Goal: Information Seeking & Learning: Compare options

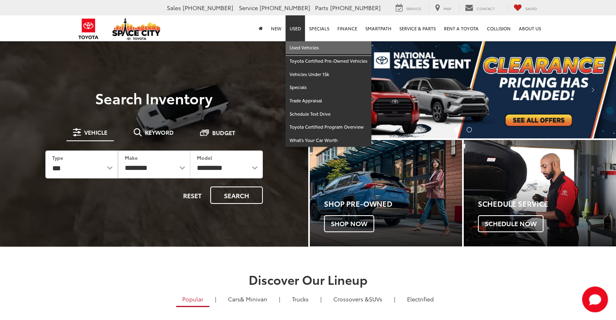
click at [303, 46] on link "Used Vehicles" at bounding box center [329, 47] width 86 height 13
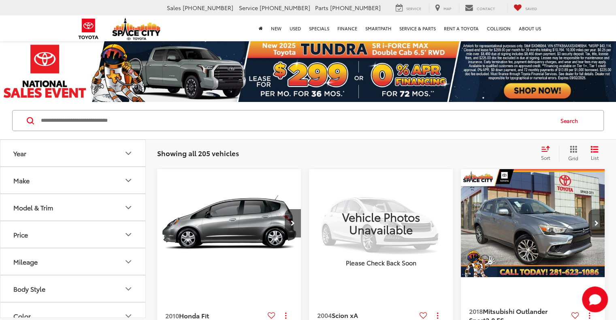
click at [77, 210] on button "Model & Trim" at bounding box center [73, 207] width 146 height 26
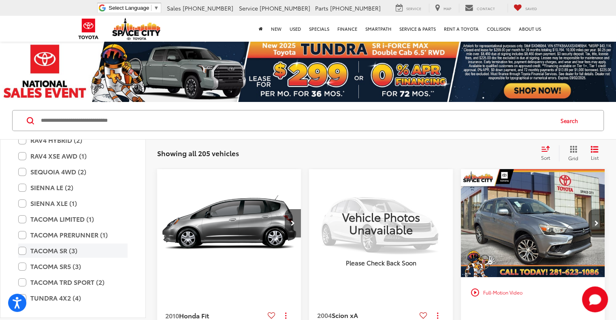
scroll to position [1620, 0]
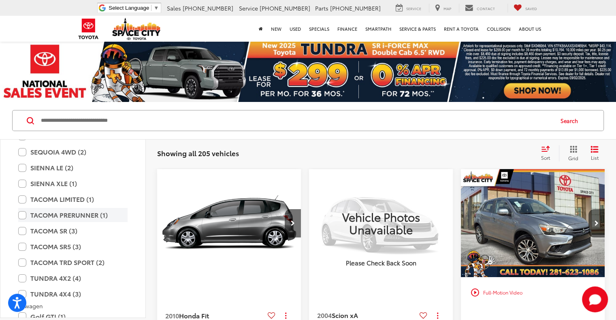
click at [70, 215] on label "TACOMA PRERUNNER (1)" at bounding box center [72, 215] width 109 height 14
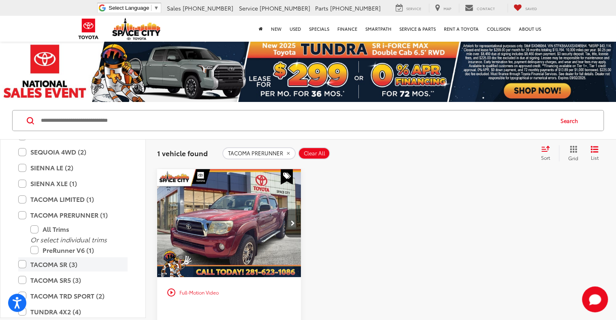
click at [60, 265] on label "TACOMA SR (3)" at bounding box center [72, 265] width 109 height 14
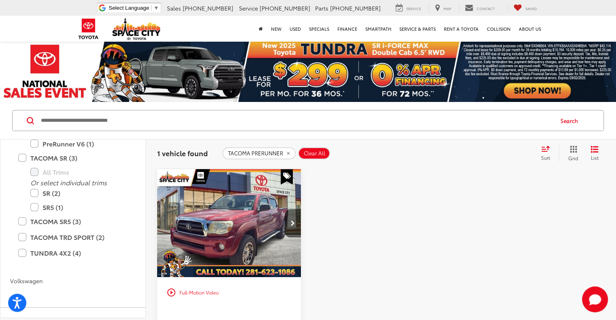
scroll to position [1707, 0]
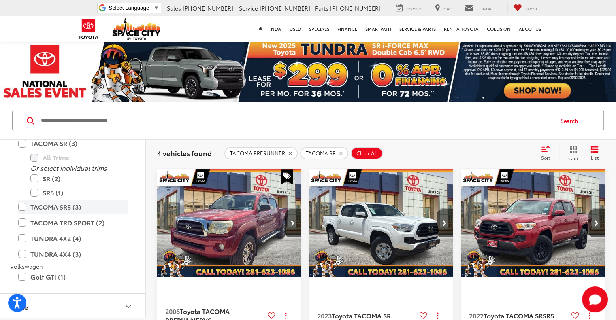
click at [68, 203] on label "TACOMA SR5 (3)" at bounding box center [72, 207] width 109 height 14
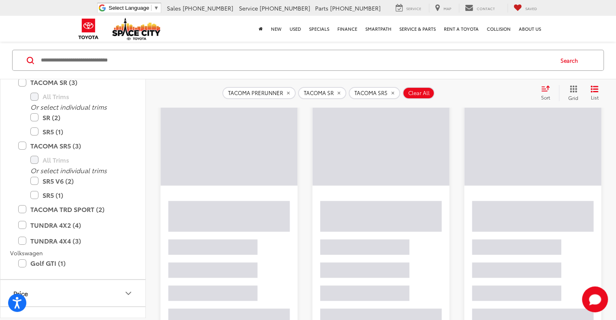
scroll to position [81, 0]
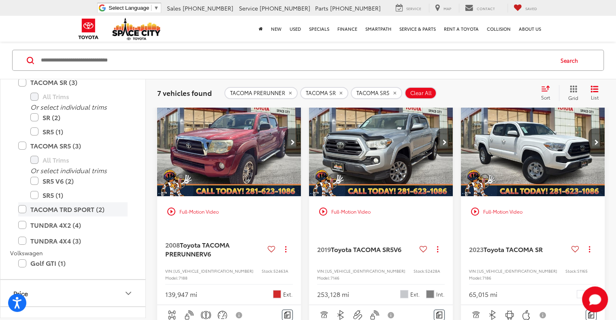
click at [84, 212] on label "TACOMA TRD SPORT (2)" at bounding box center [72, 210] width 109 height 14
